Goal: Use online tool/utility: Utilize a website feature to perform a specific function

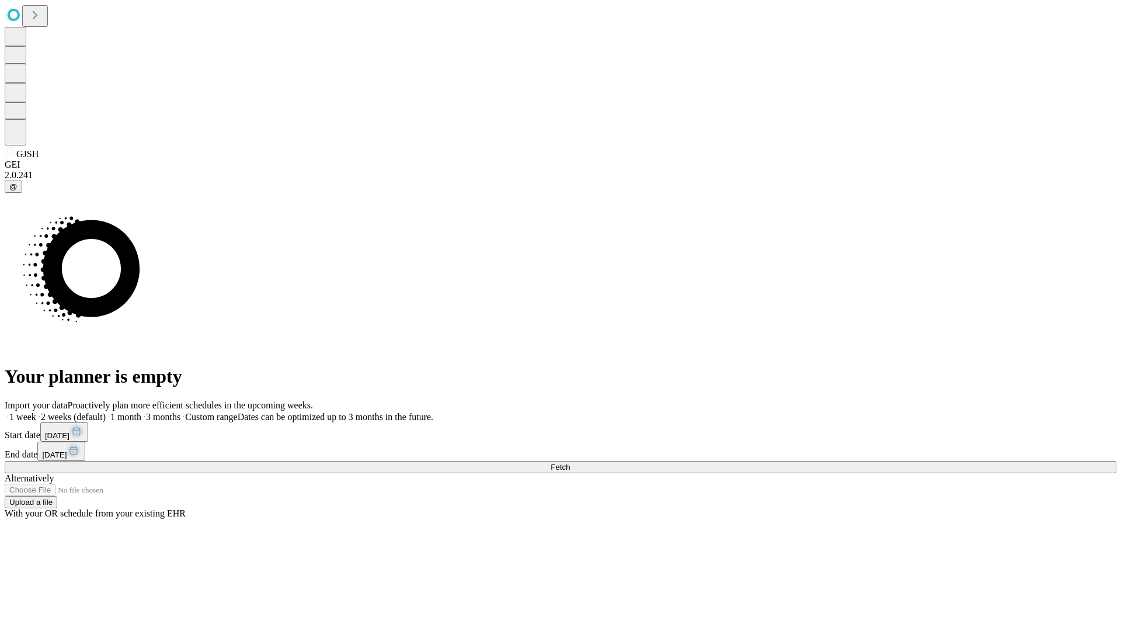
click at [570, 463] on span "Fetch" at bounding box center [560, 467] width 19 height 9
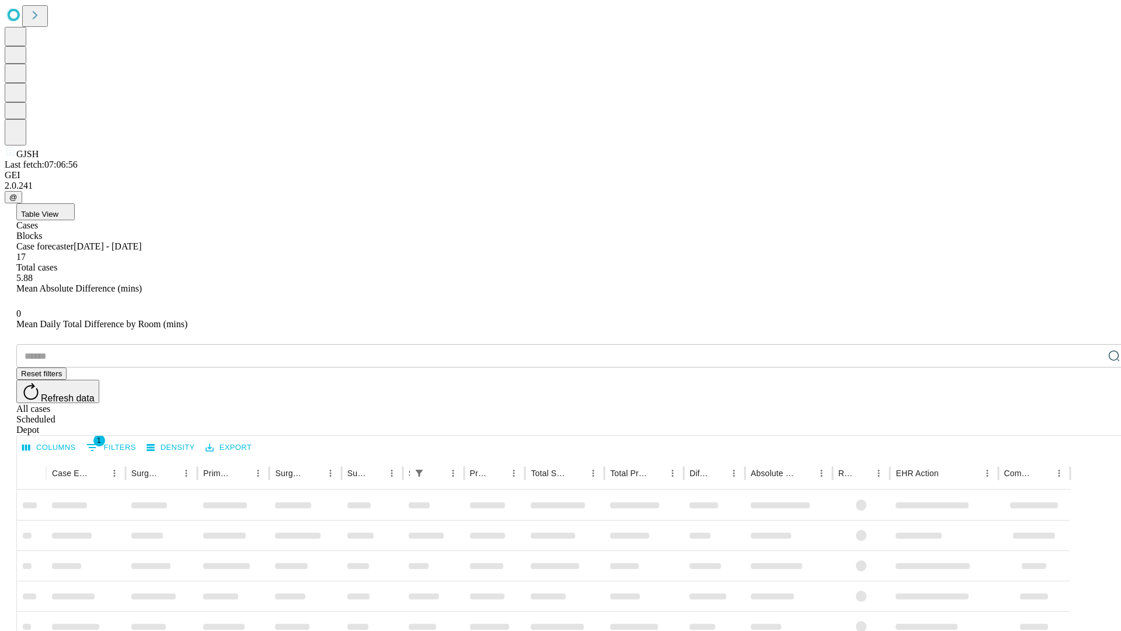
click at [58, 210] on span "Table View" at bounding box center [39, 214] width 37 height 9
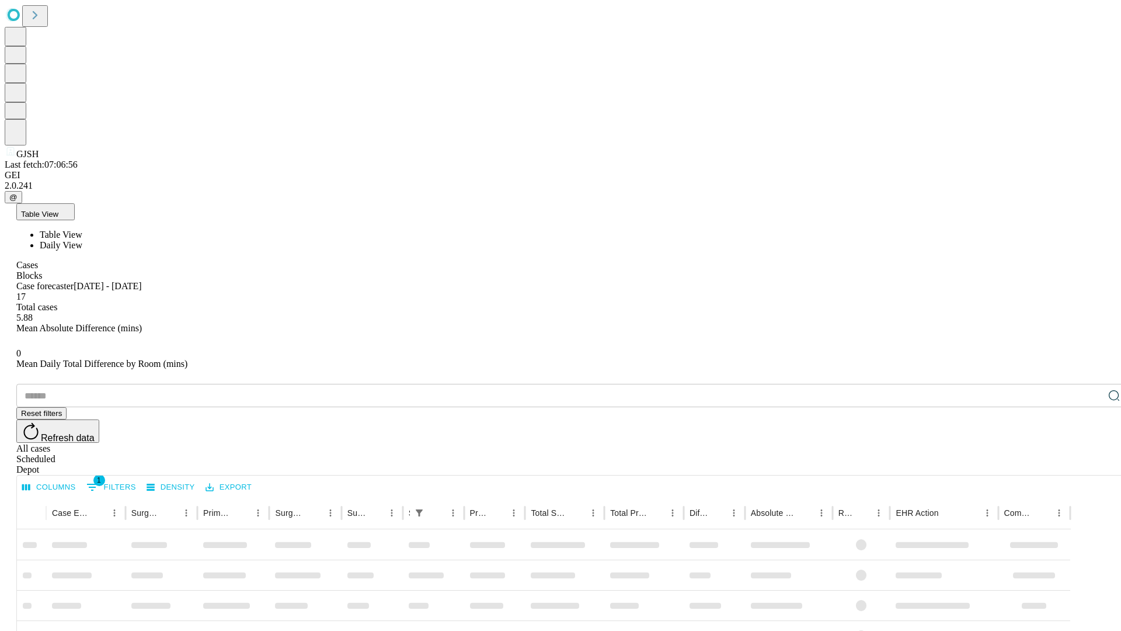
click at [82, 240] on span "Daily View" at bounding box center [61, 245] width 43 height 10
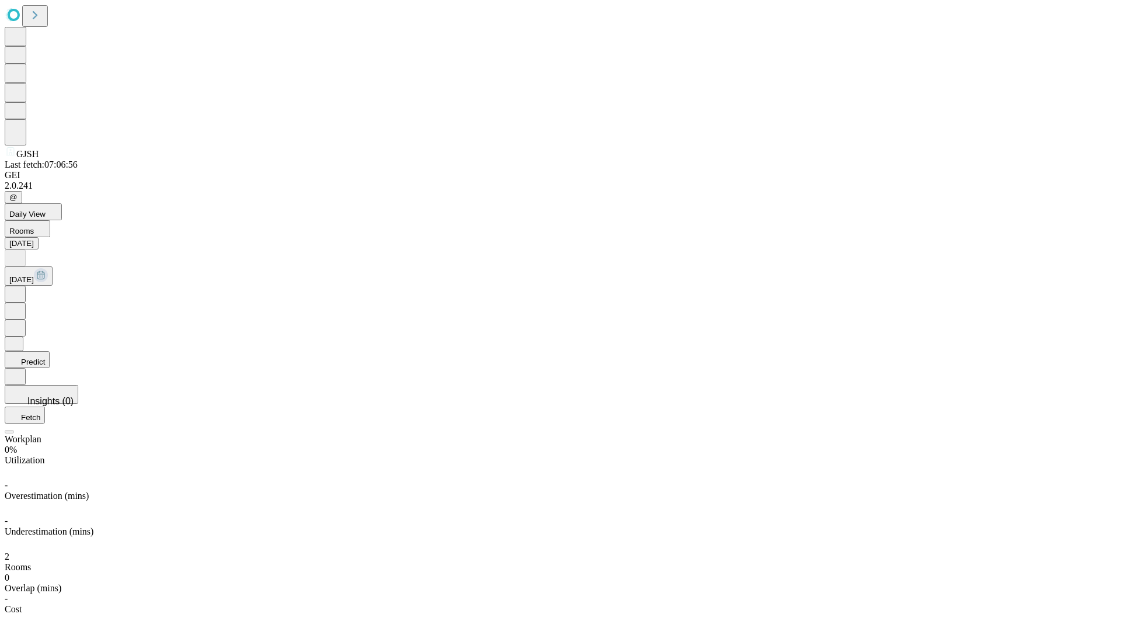
click at [50, 351] on button "Predict" at bounding box center [27, 359] width 45 height 17
